Goal: Browse casually

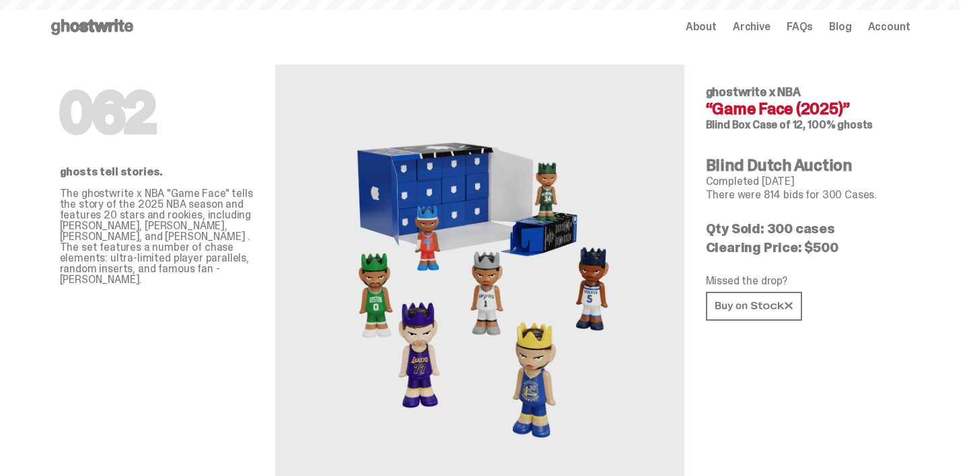
click at [126, 24] on use at bounding box center [92, 27] width 82 height 16
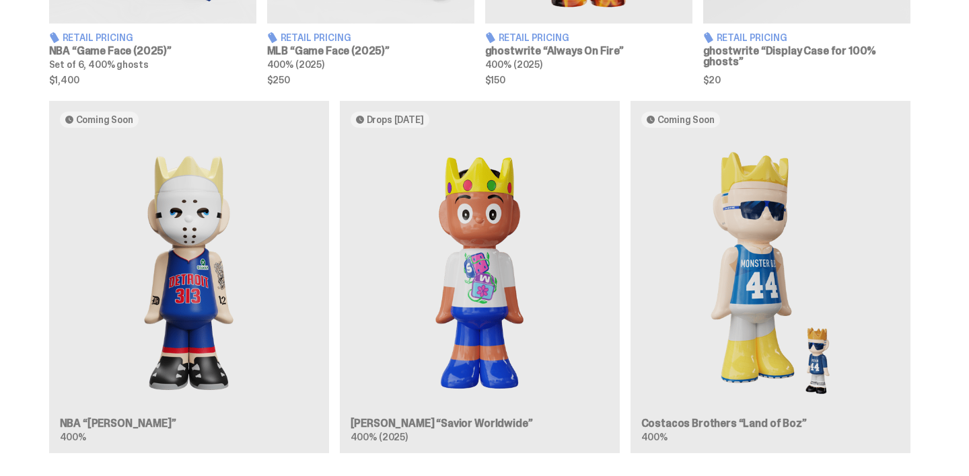
scroll to position [733, 0]
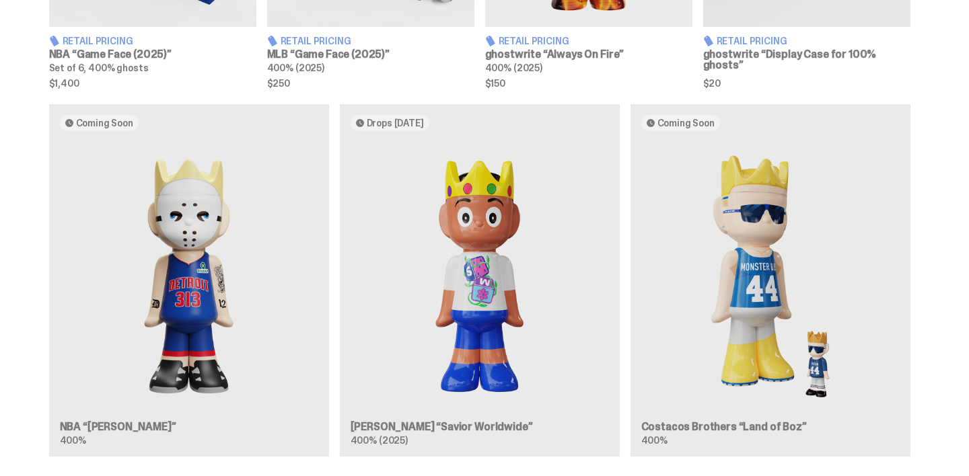
click at [772, 263] on div "Coming Soon NBA “Eminem” 400% Drops Oct 21 Jae Tips “Savior Worldwide” 400% (20…" at bounding box center [479, 285] width 959 height 363
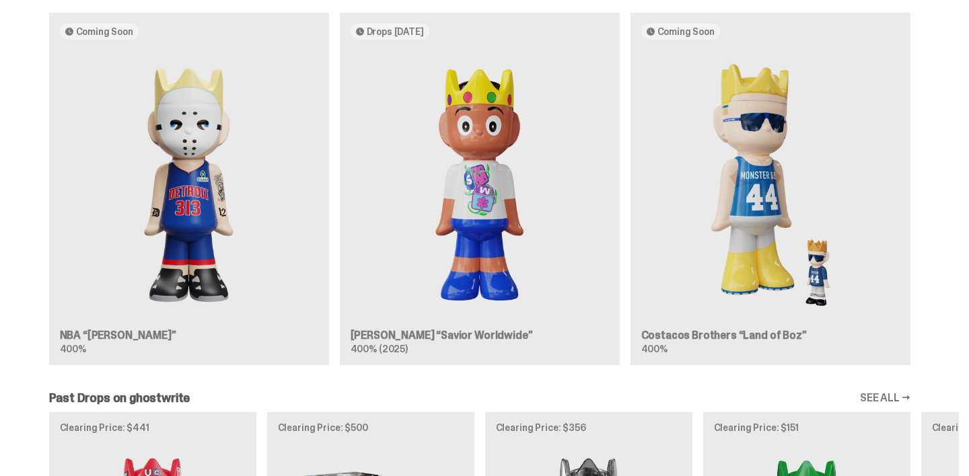
scroll to position [819, 0]
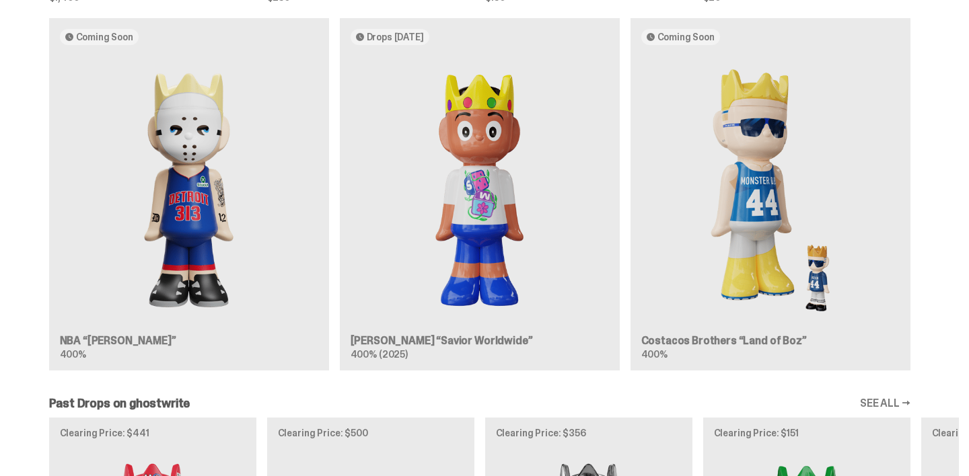
click at [746, 165] on div "Coming Soon NBA “Eminem” 400% Drops Oct 21 Jae Tips “Savior Worldwide” 400% (20…" at bounding box center [479, 199] width 959 height 363
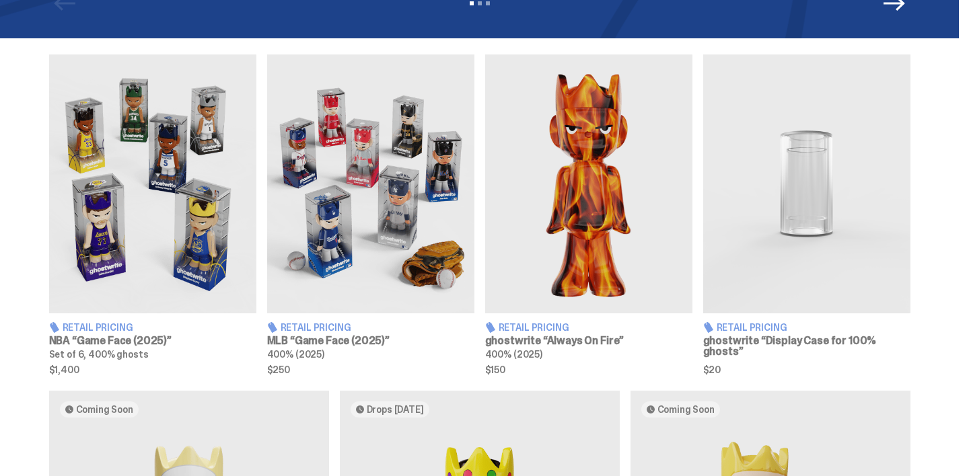
scroll to position [441, 0]
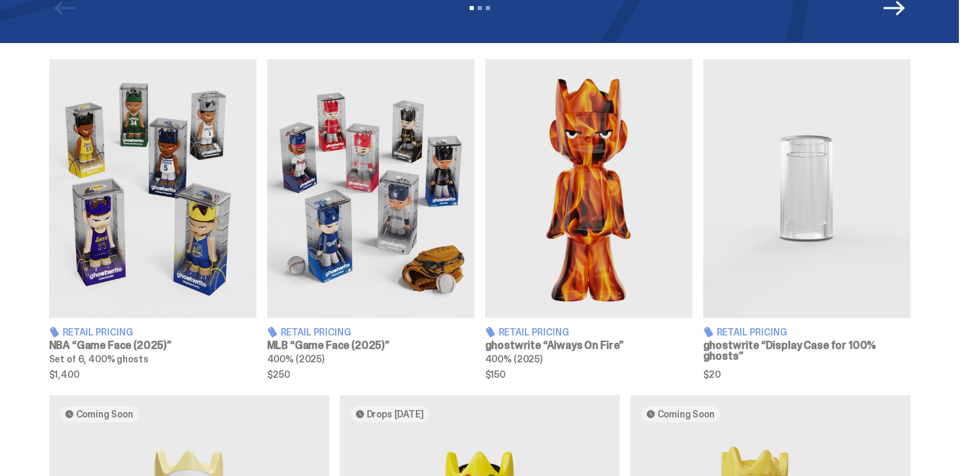
click at [628, 199] on img at bounding box center [588, 188] width 207 height 259
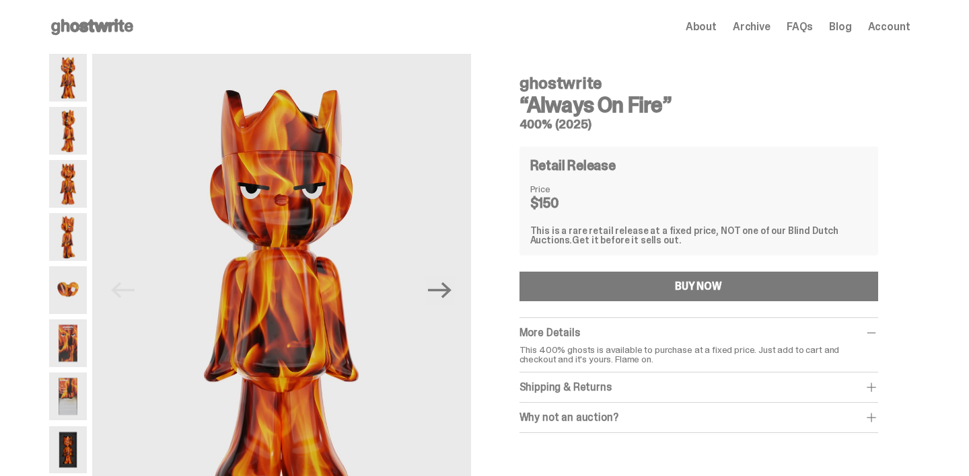
click at [81, 396] on img at bounding box center [68, 397] width 38 height 48
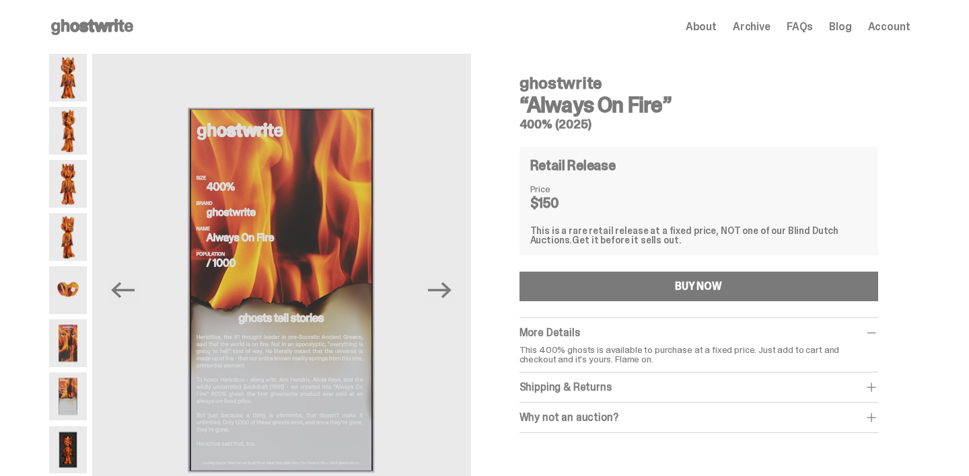
click at [82, 31] on icon at bounding box center [92, 27] width 86 height 22
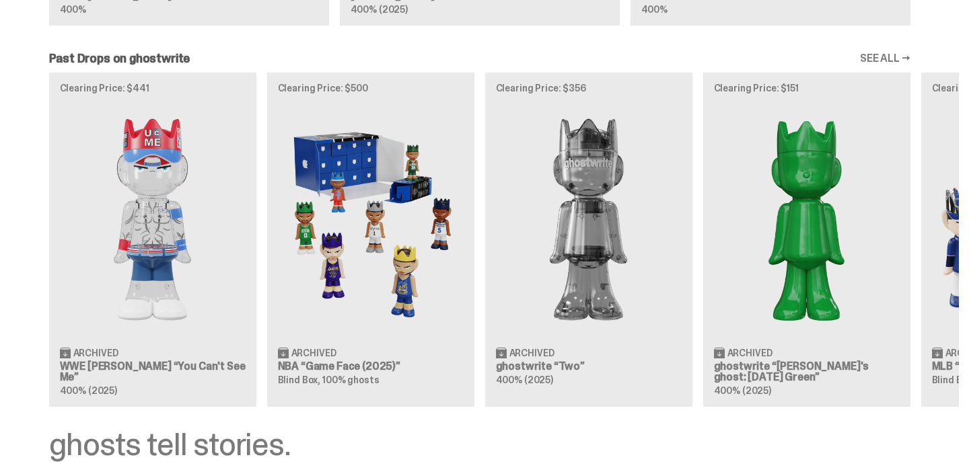
scroll to position [1166, 0]
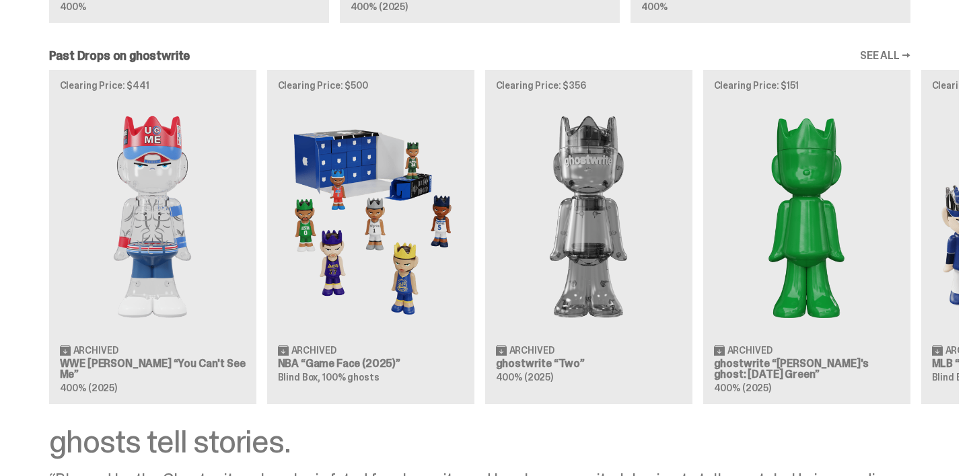
click at [211, 262] on div "Clearing Price: $441 Archived WWE John Cena “You Can't See Me” 400% (2025) Clea…" at bounding box center [479, 237] width 959 height 334
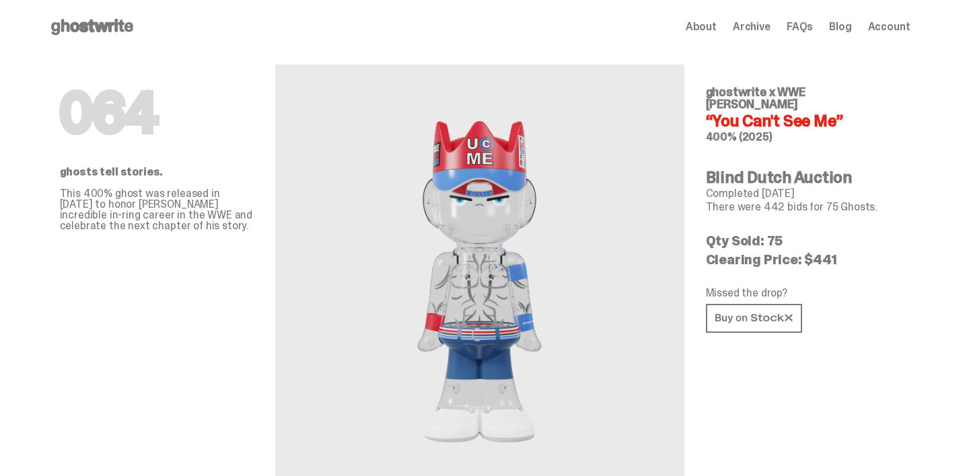
click at [116, 22] on use at bounding box center [92, 27] width 82 height 16
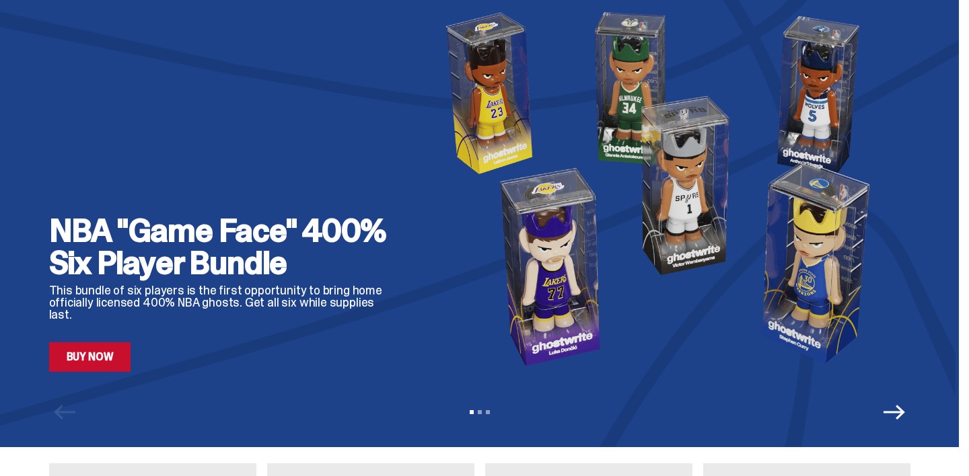
scroll to position [16, 0]
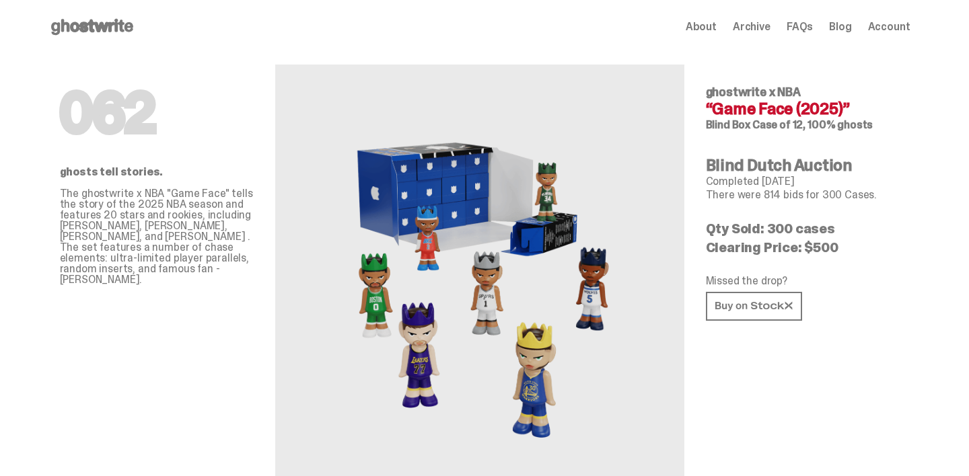
click at [131, 20] on icon at bounding box center [92, 27] width 86 height 22
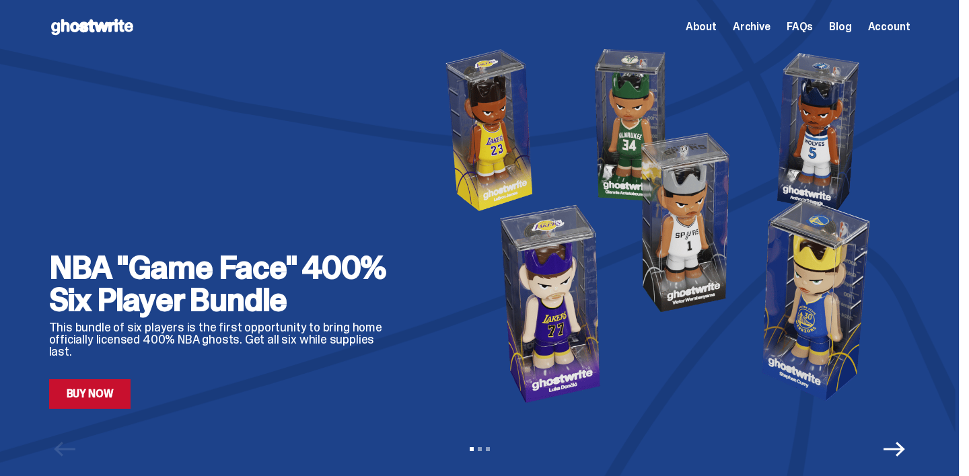
click at [406, 237] on div "NBA "Game Face" 400% Six Player Bundle This bundle of six players is the first …" at bounding box center [479, 225] width 861 height 367
click at [123, 390] on link "Buy Now" at bounding box center [90, 394] width 82 height 30
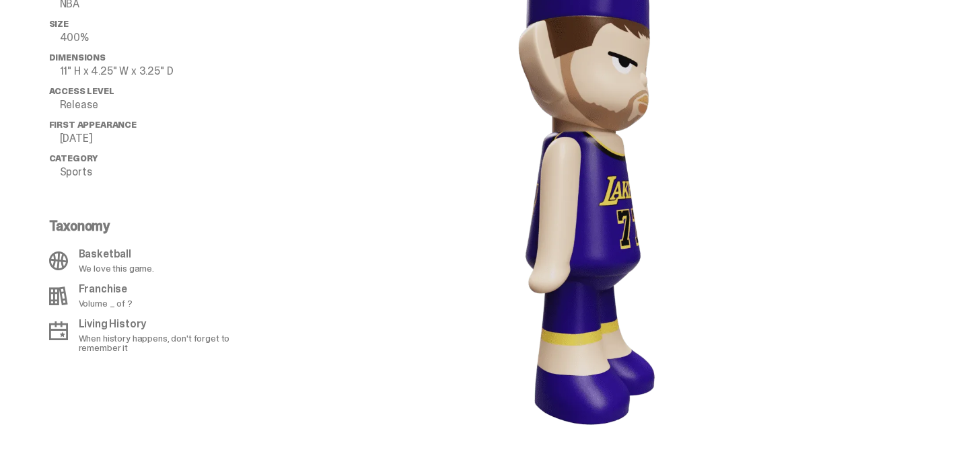
scroll to position [950, 0]
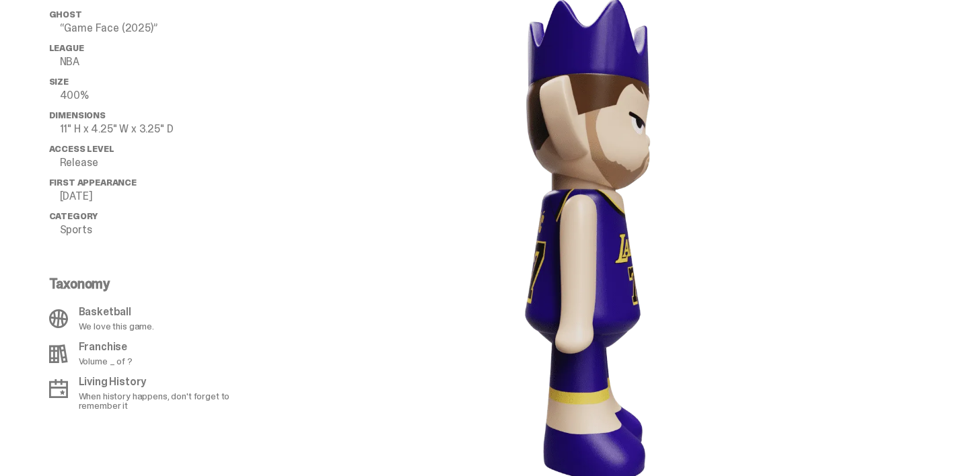
click at [520, 263] on image "lottie-animation-container" at bounding box center [587, 236] width 283 height 502
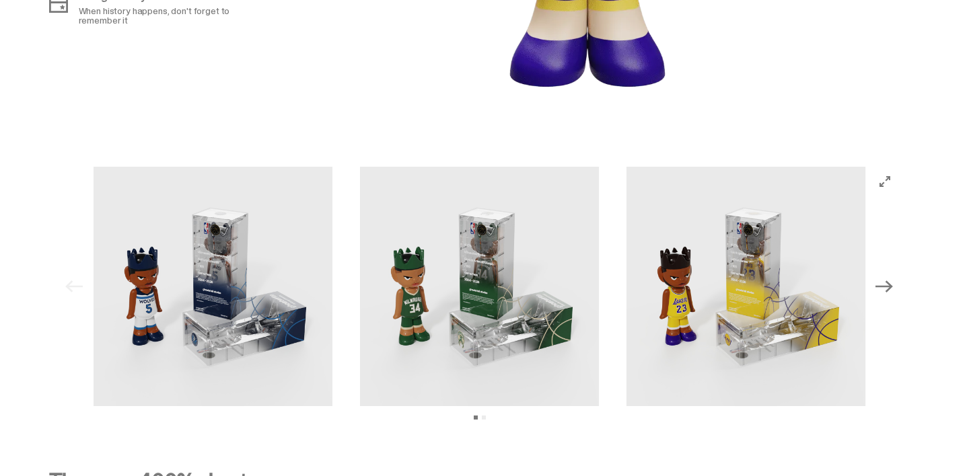
scroll to position [1426, 0]
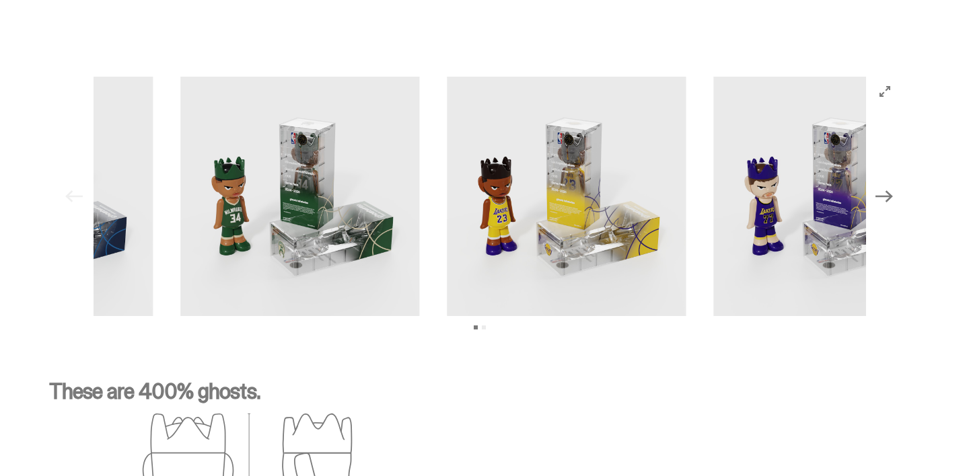
click at [293, 226] on img at bounding box center [299, 196] width 239 height 239
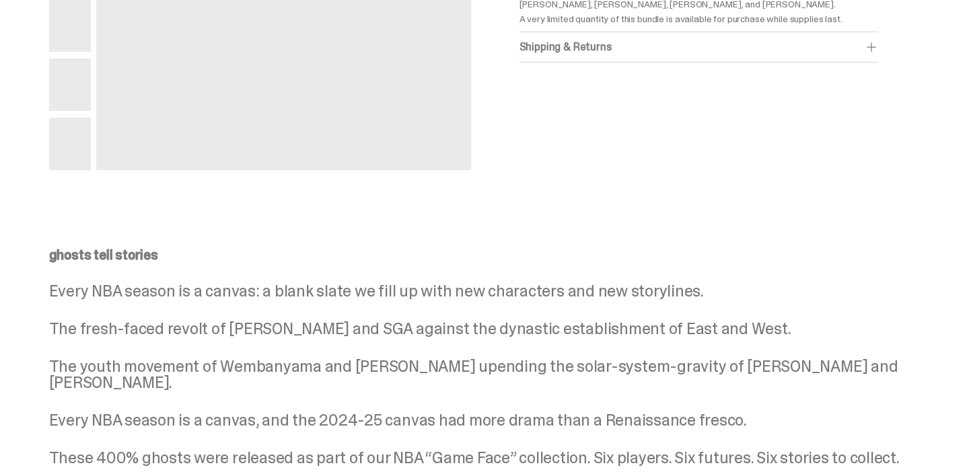
scroll to position [0, 0]
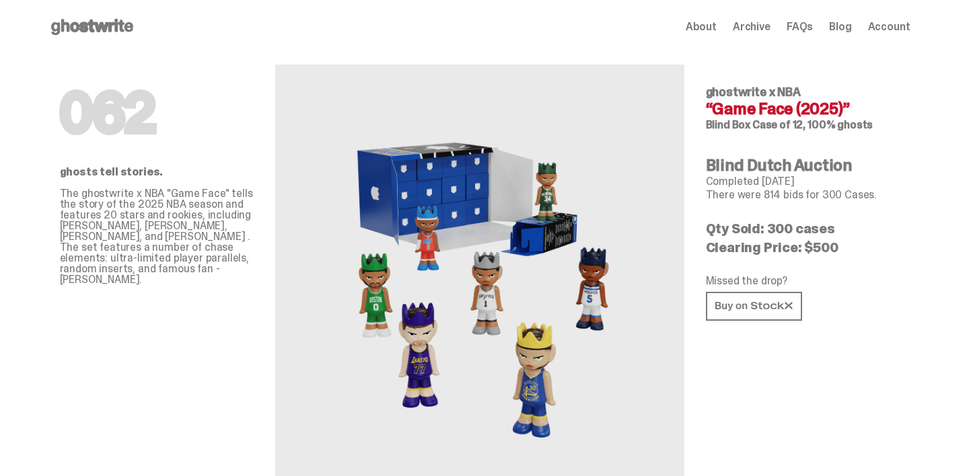
click at [126, 24] on use at bounding box center [92, 27] width 82 height 16
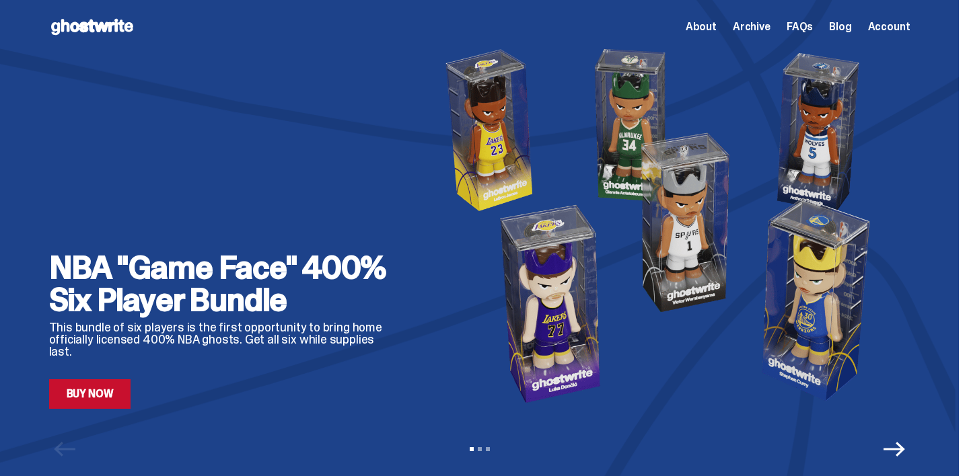
click at [907, 23] on span "Account" at bounding box center [889, 27] width 42 height 11
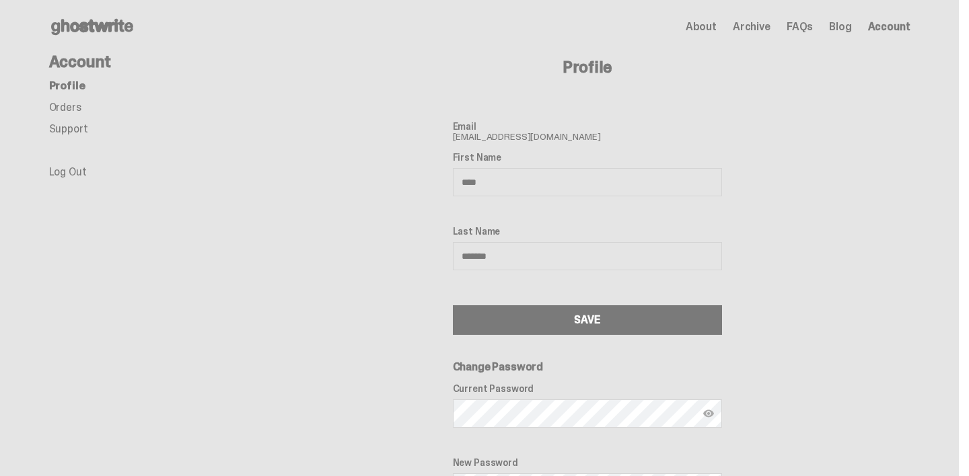
click at [710, 30] on span "About" at bounding box center [700, 27] width 31 height 11
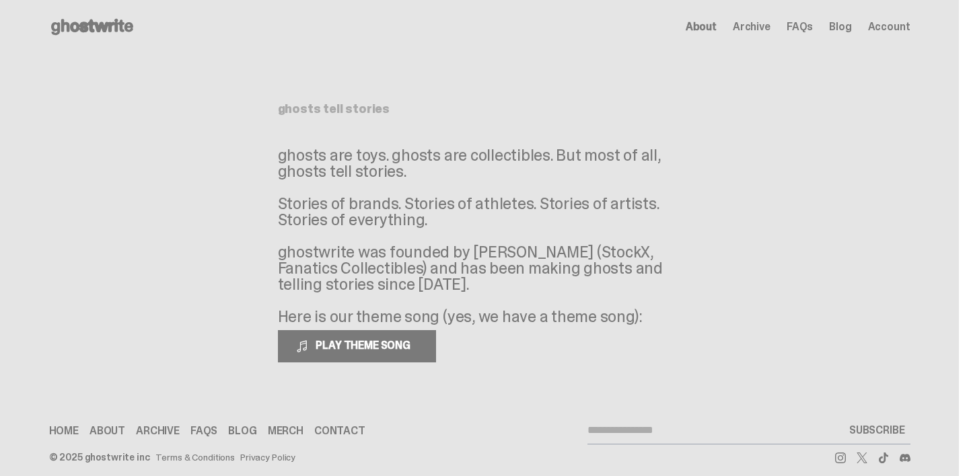
click at [759, 27] on span "Archive" at bounding box center [752, 27] width 38 height 11
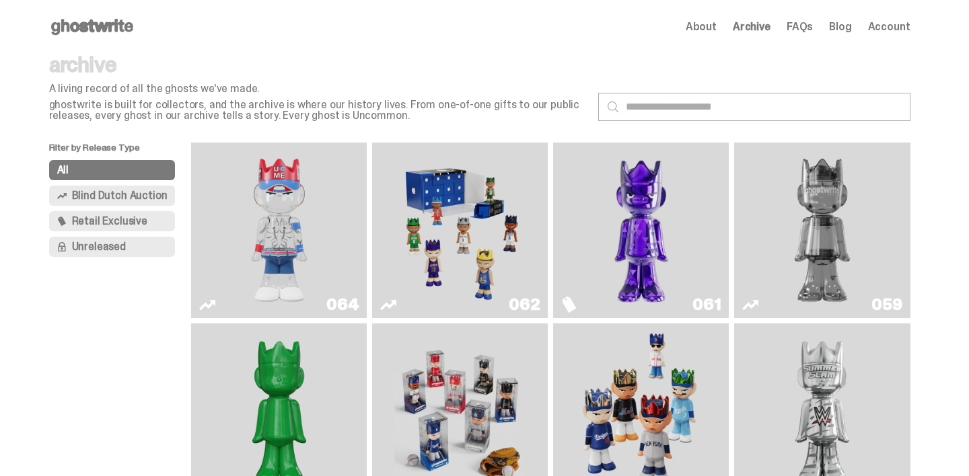
click at [135, 247] on button "Unreleased" at bounding box center [112, 247] width 126 height 20
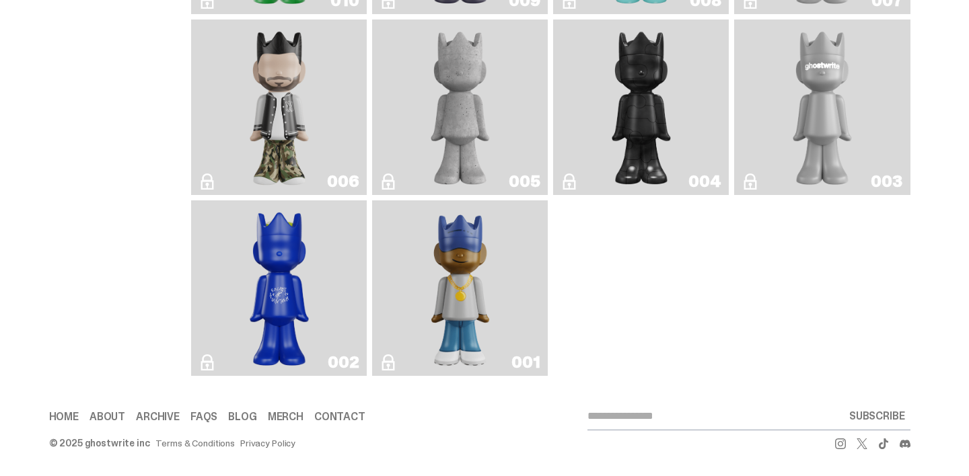
scroll to position [1583, 0]
click at [251, 418] on link "Blog" at bounding box center [242, 417] width 28 height 11
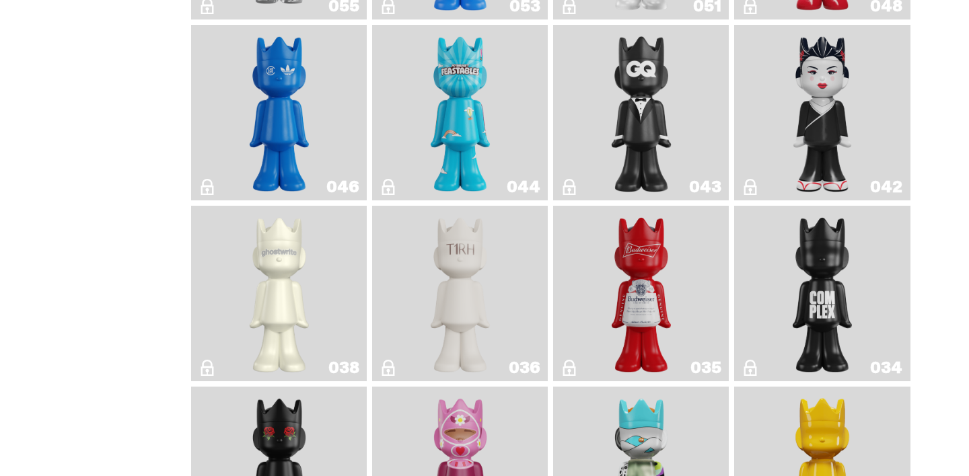
scroll to position [0, 0]
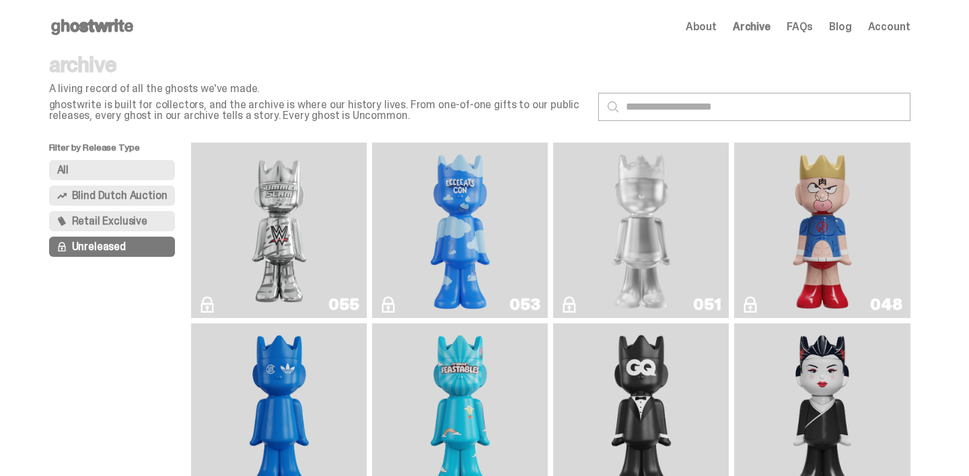
click at [811, 29] on span "FAQs" at bounding box center [799, 27] width 26 height 11
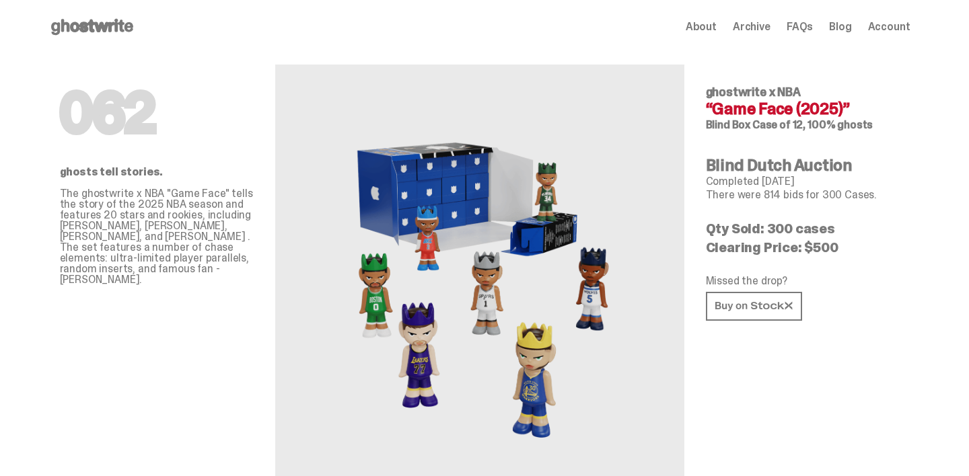
click at [145, 32] on div "Open main menu Home About Archive FAQs Blog Account About Archive FAQs Blog" at bounding box center [479, 27] width 861 height 22
click at [124, 28] on use at bounding box center [92, 27] width 82 height 16
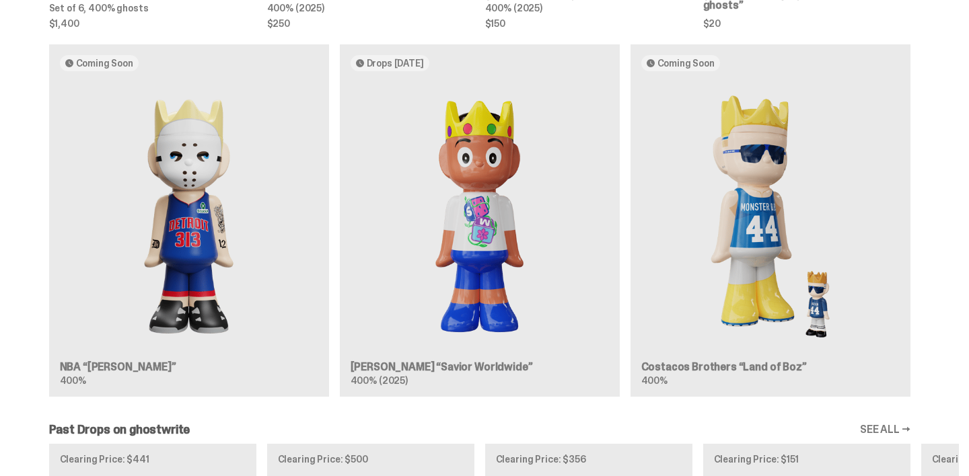
scroll to position [790, 0]
